Goal: Feedback & Contribution: Submit feedback/report problem

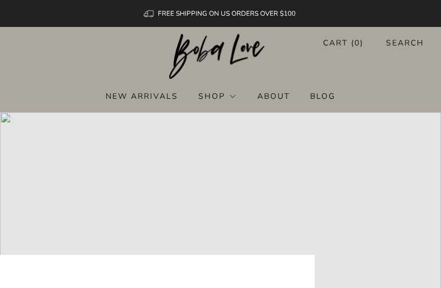
scroll to position [4304, 0]
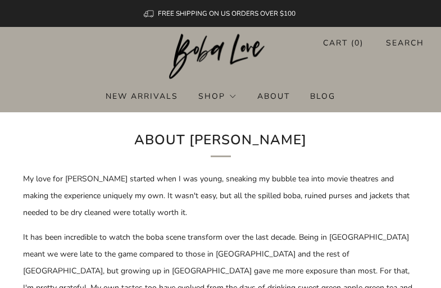
scroll to position [960, 0]
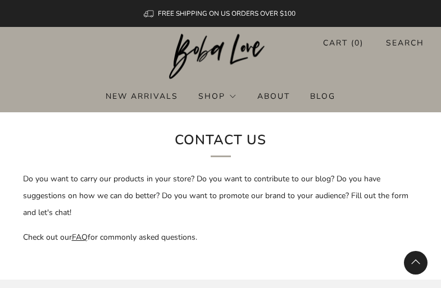
scroll to position [612, 0]
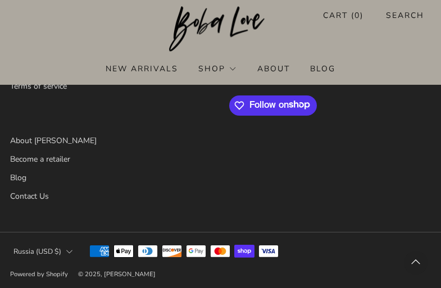
type textarea "Hi, My name is [PERSON_NAME], and I’m the CEO at Digital Octane. We help ensure…"
